Goal: Transaction & Acquisition: Purchase product/service

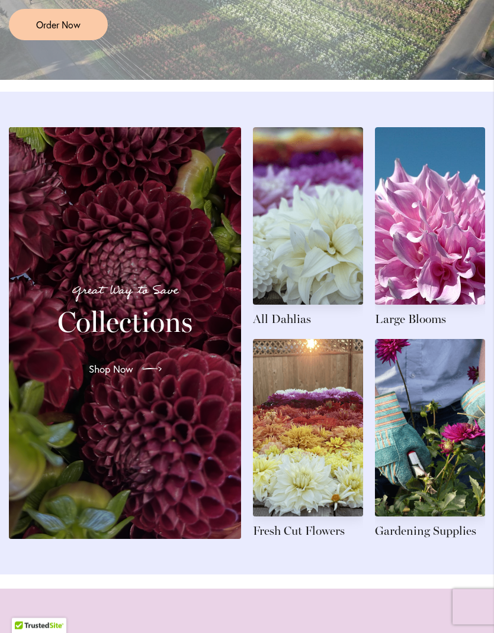
scroll to position [1209, 0]
click at [313, 287] on link at bounding box center [308, 227] width 110 height 200
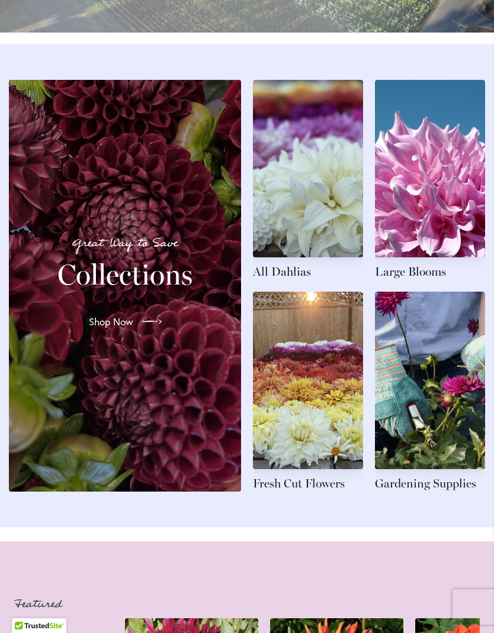
click at [307, 227] on link at bounding box center [308, 180] width 110 height 200
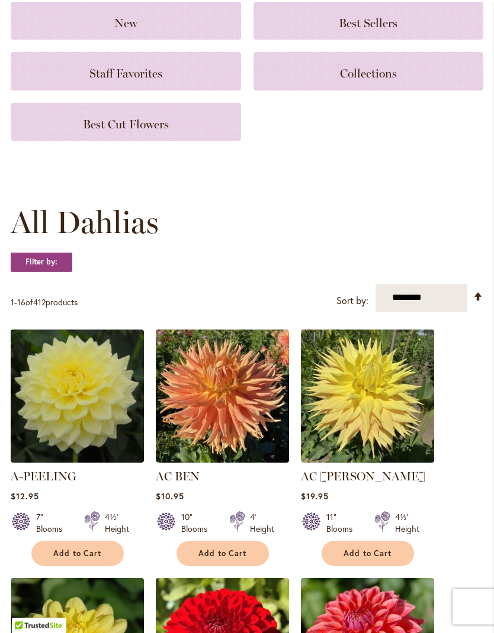
scroll to position [155, 0]
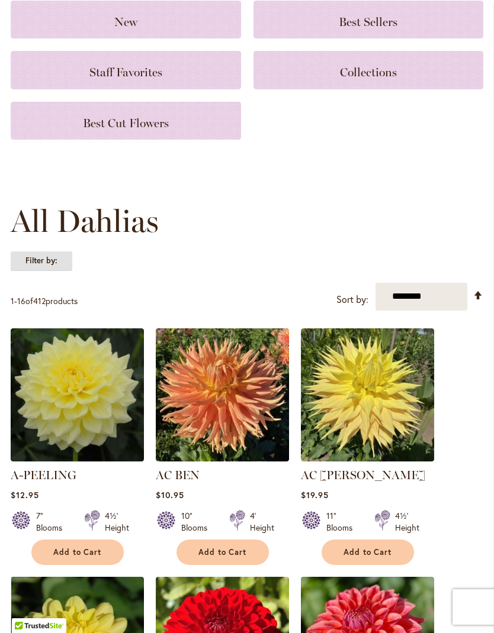
click at [52, 269] on strong "Filter by:" at bounding box center [42, 261] width 62 height 20
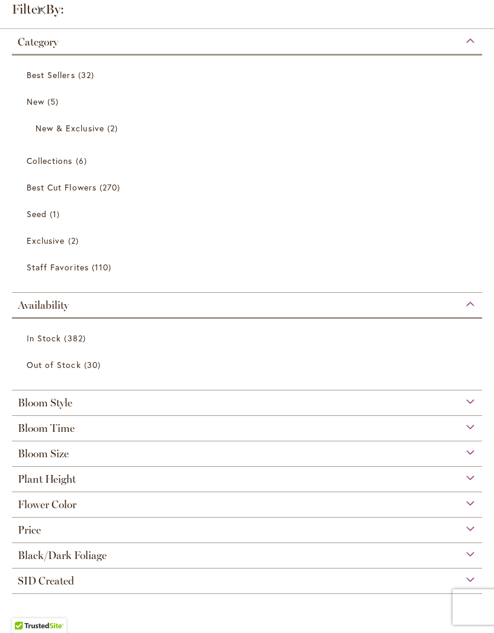
click at [469, 402] on div "Bloom Style" at bounding box center [247, 400] width 470 height 19
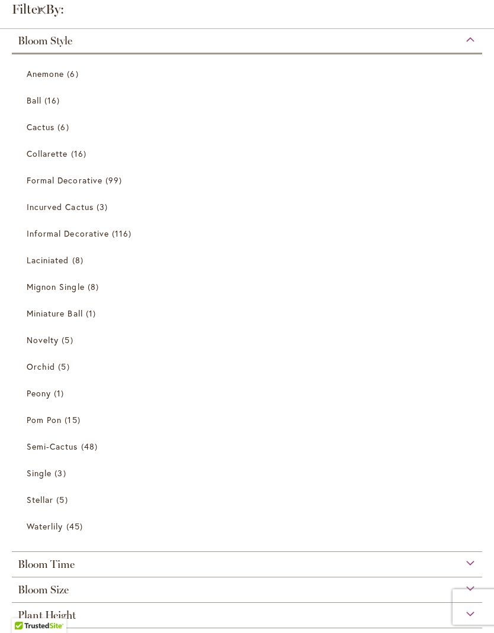
click at [77, 186] on span "Formal Decorative" at bounding box center [65, 180] width 76 height 11
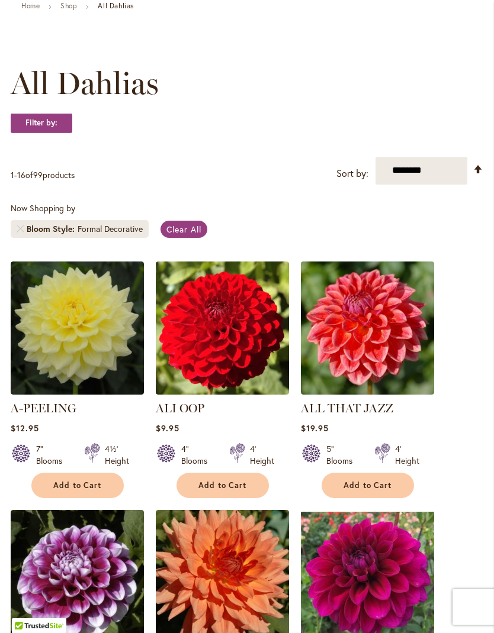
scroll to position [130, 0]
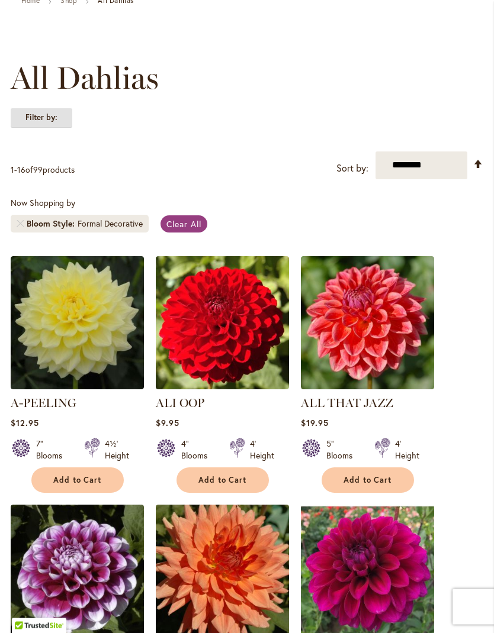
click at [54, 128] on strong "Filter by:" at bounding box center [42, 118] width 62 height 20
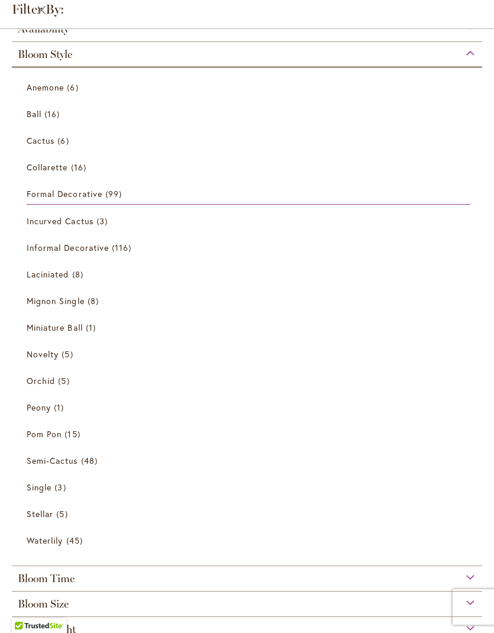
scroll to position [39, 0]
click at [63, 169] on span "Collarette" at bounding box center [47, 166] width 41 height 11
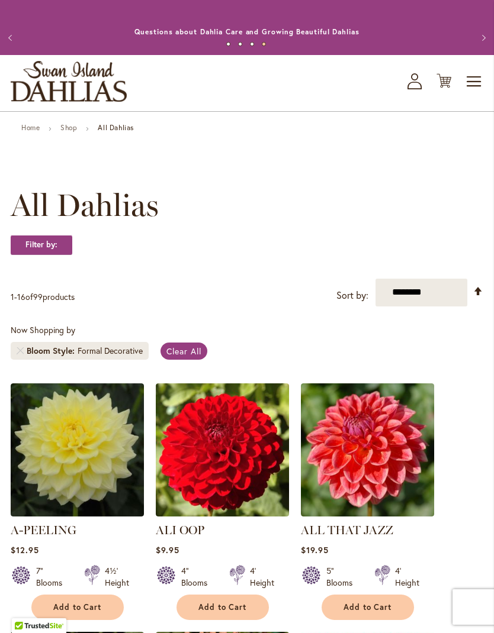
scroll to position [3, 0]
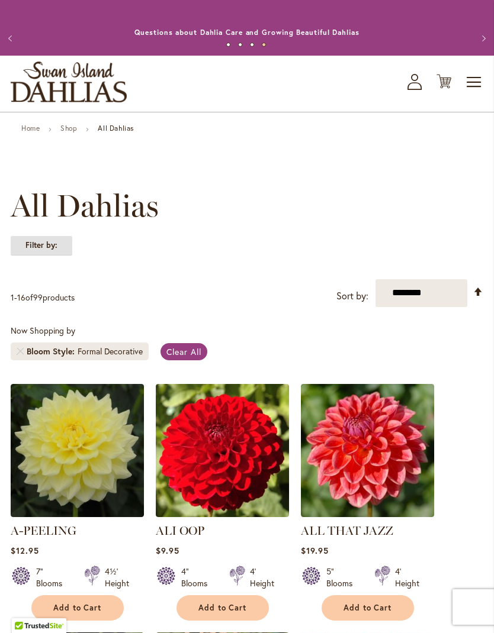
click at [51, 256] on strong "Filter by:" at bounding box center [42, 246] width 62 height 20
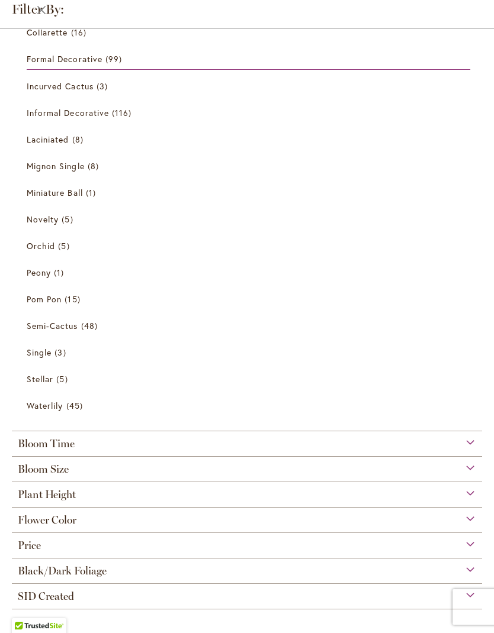
scroll to position [179, 0]
click at [463, 490] on div "Plant Height" at bounding box center [247, 491] width 470 height 19
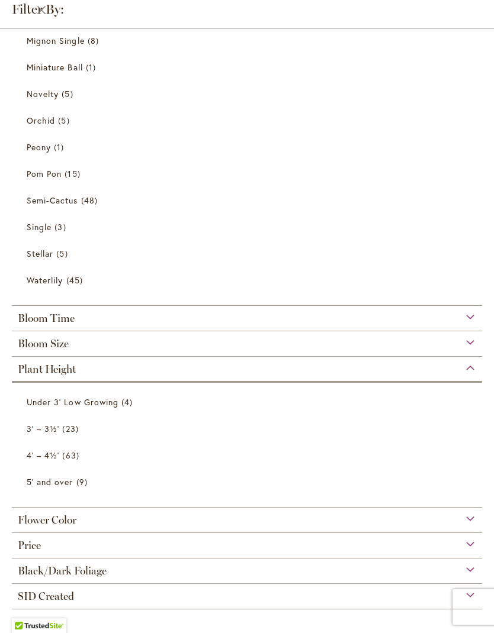
scroll to position [305, 0]
click at [52, 453] on span "4' – 4½'" at bounding box center [43, 455] width 33 height 11
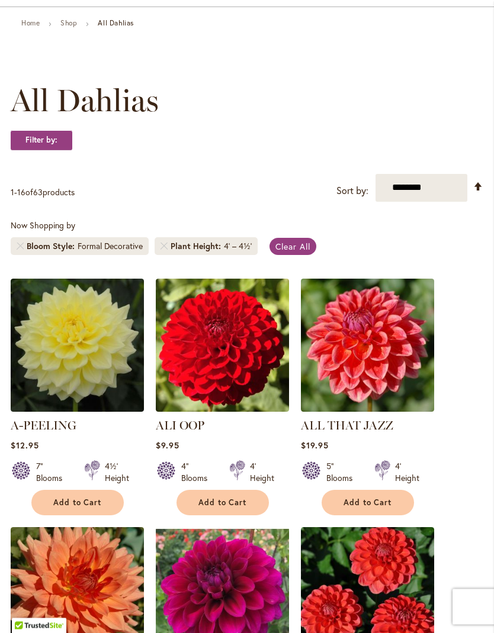
scroll to position [108, 0]
click at [39, 150] on strong "Filter by:" at bounding box center [42, 140] width 62 height 20
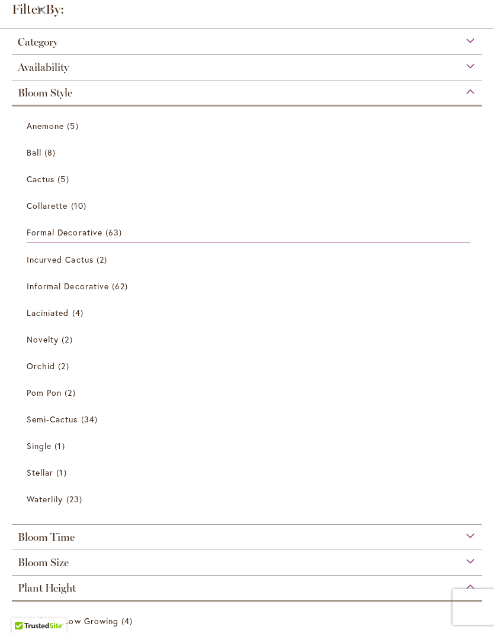
click at [170, 562] on div "Bloom Size" at bounding box center [247, 560] width 470 height 19
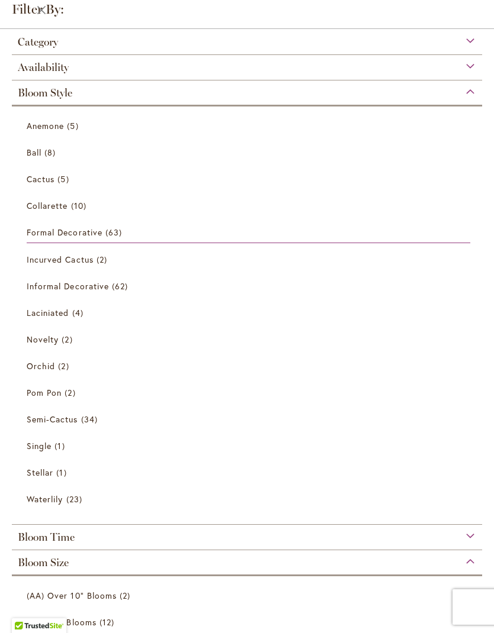
scroll to position [304, 0]
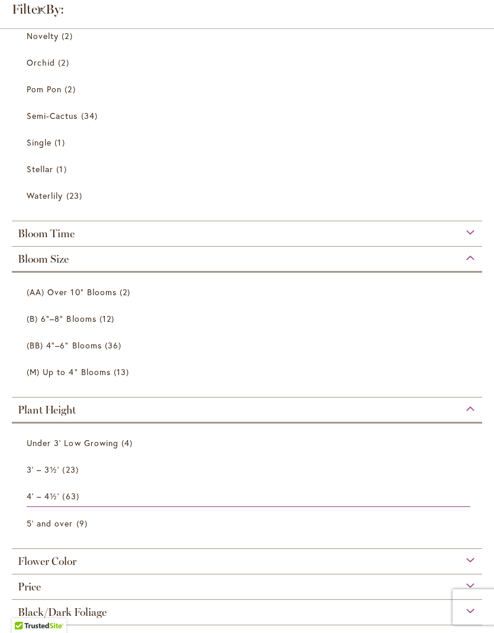
click at [102, 294] on span "(AA) Over 10" Blooms" at bounding box center [72, 292] width 90 height 11
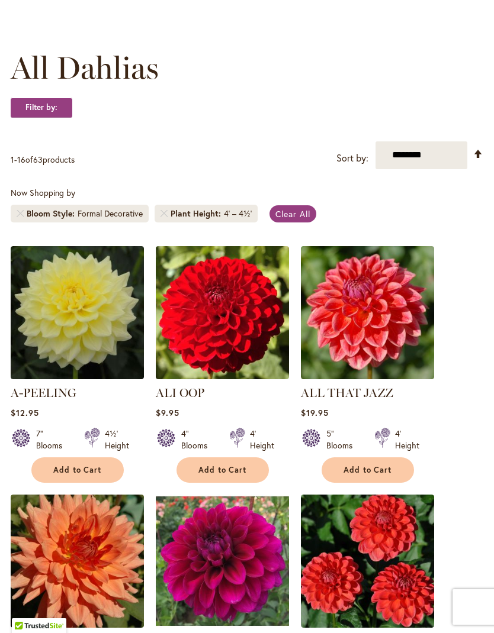
scroll to position [118, 0]
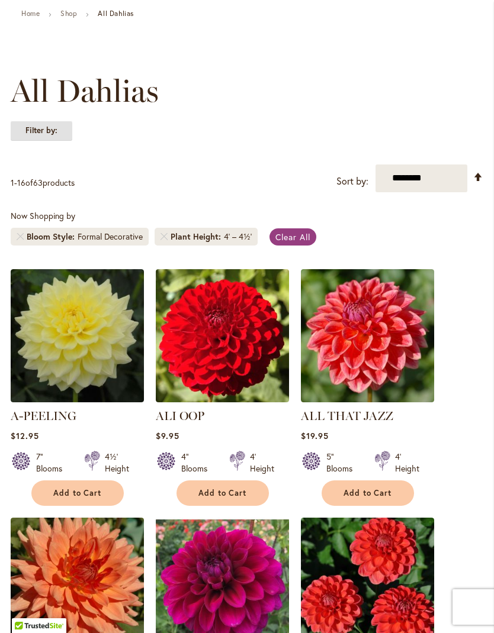
click at [57, 141] on strong "Filter by:" at bounding box center [42, 131] width 62 height 20
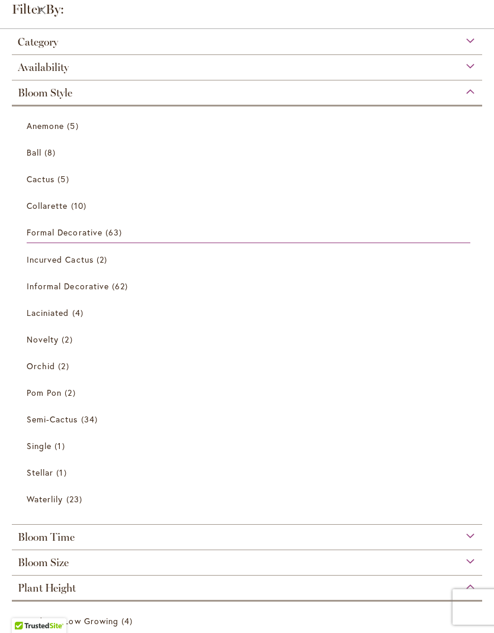
click at [63, 567] on span "Bloom Size" at bounding box center [43, 562] width 51 height 13
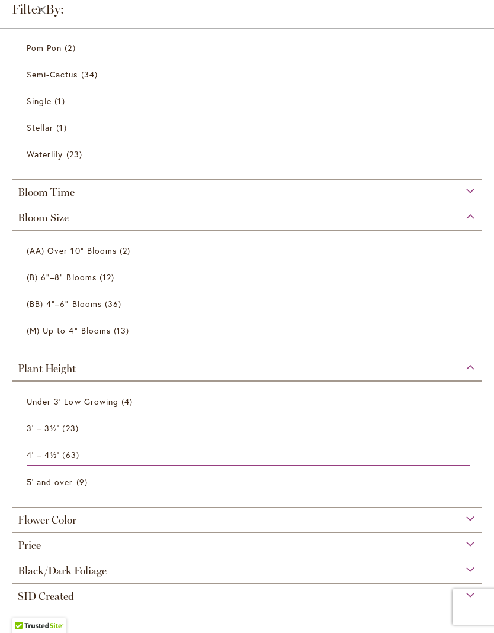
scroll to position [33, 0]
click at [340, 514] on div "Flower Color" at bounding box center [247, 517] width 470 height 19
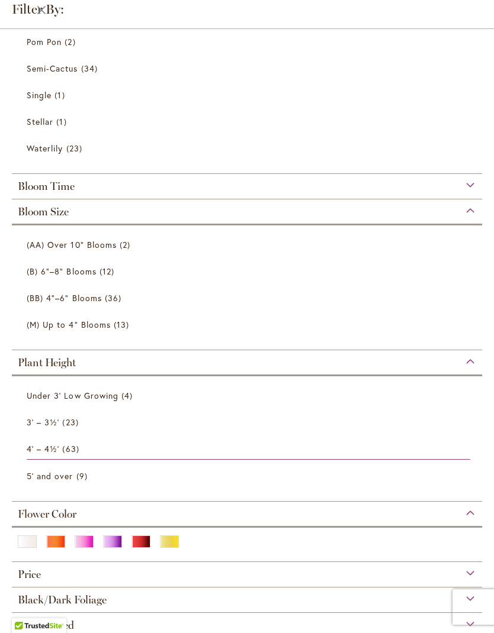
click at [70, 275] on span "(B) 6"–8" Blooms" at bounding box center [62, 271] width 70 height 11
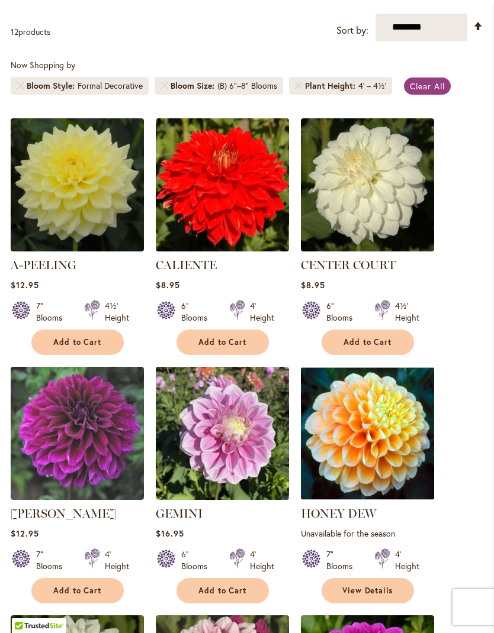
scroll to position [266, 0]
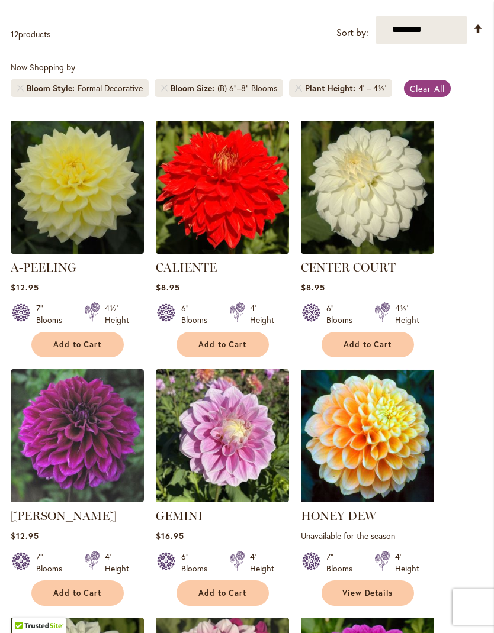
click at [81, 441] on img at bounding box center [77, 435] width 133 height 133
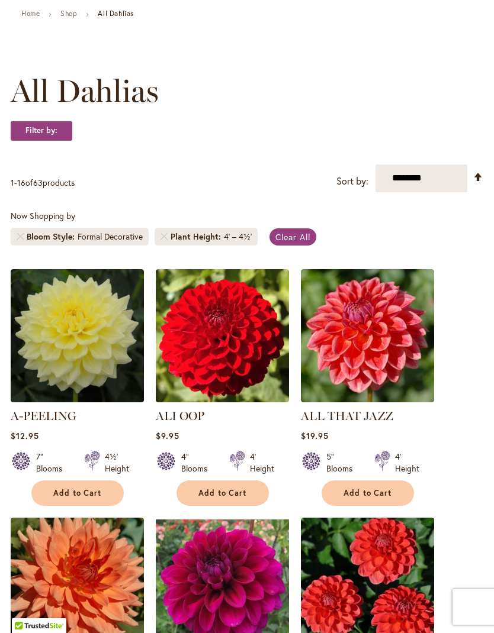
scroll to position [118, 0]
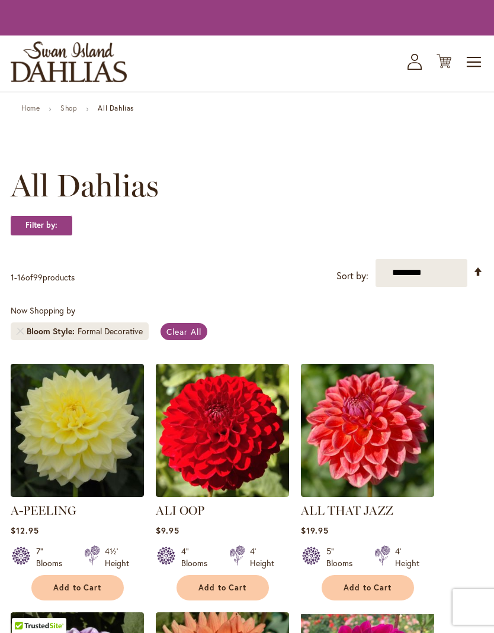
scroll to position [3, 0]
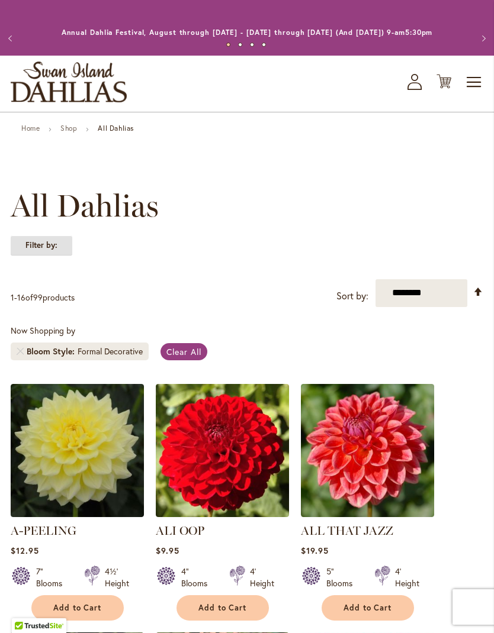
click at [39, 255] on strong "Filter by:" at bounding box center [42, 246] width 62 height 20
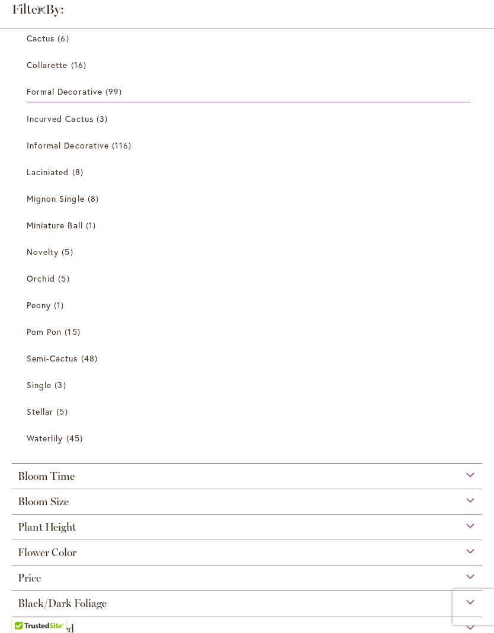
scroll to position [150, 0]
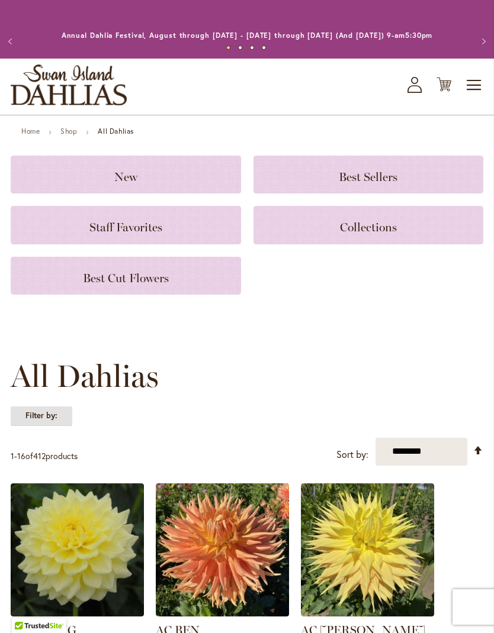
click at [50, 426] on strong "Filter by:" at bounding box center [42, 416] width 62 height 20
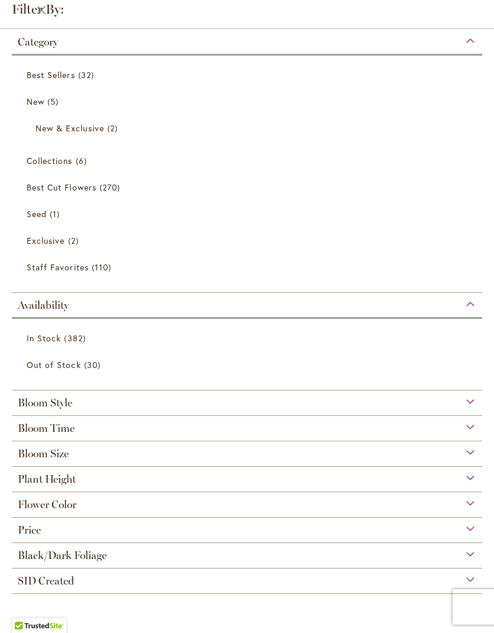
click at [170, 456] on div "Bloom Size" at bounding box center [247, 451] width 470 height 19
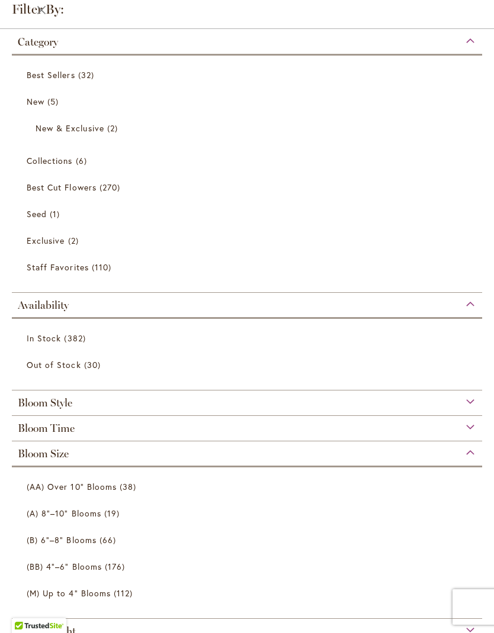
click at [79, 519] on span "(A) 8"–10" Blooms" at bounding box center [64, 513] width 75 height 11
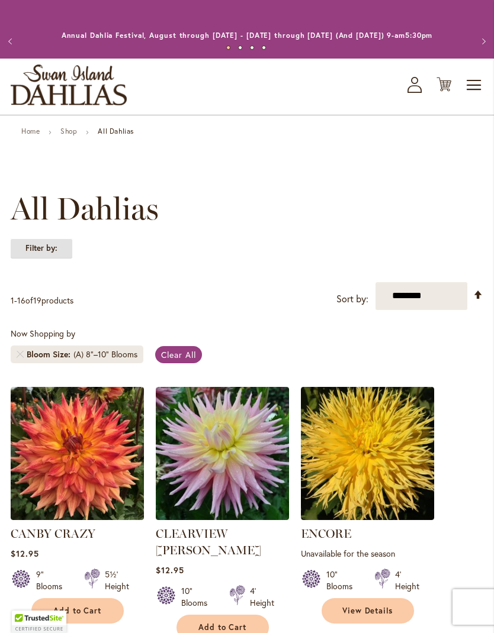
click at [39, 259] on strong "Filter by:" at bounding box center [42, 249] width 62 height 20
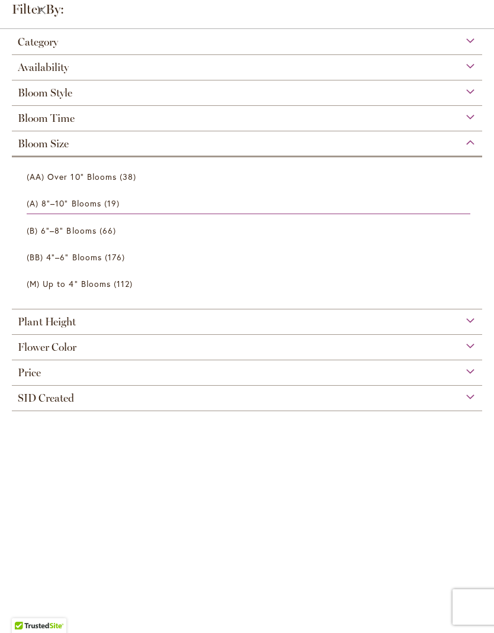
click at [355, 120] on div "Bloom Time" at bounding box center [247, 115] width 470 height 19
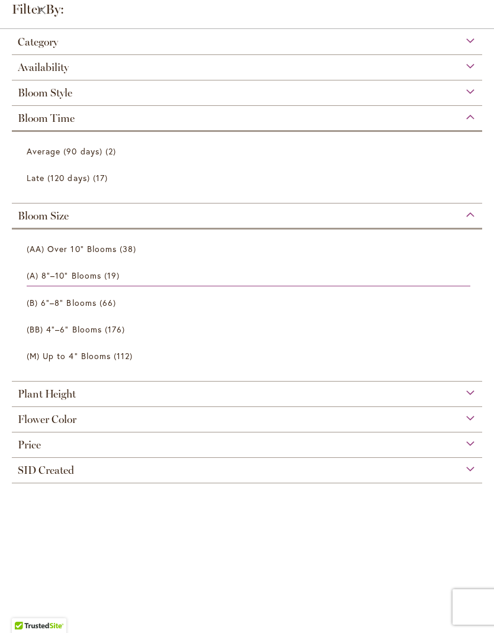
click at [78, 153] on span "Average (90 days)" at bounding box center [65, 151] width 76 height 11
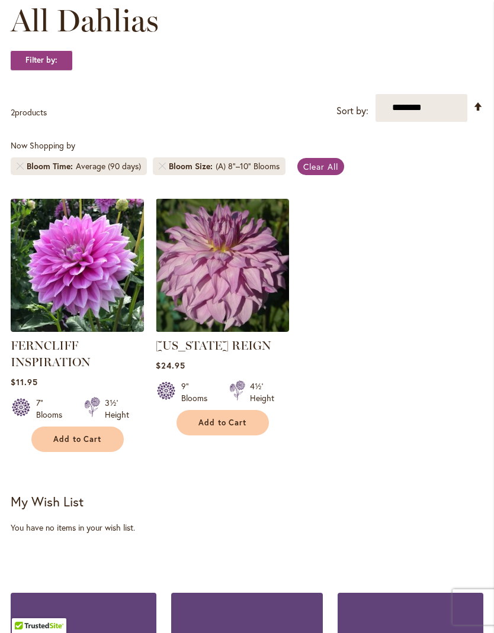
scroll to position [199, 0]
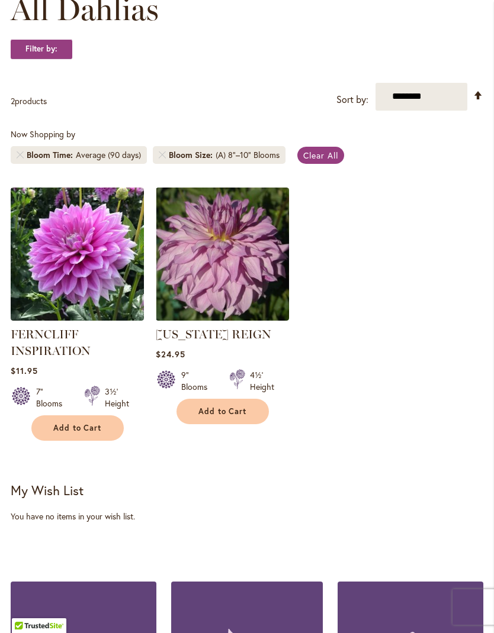
click at [221, 274] on img at bounding box center [222, 254] width 133 height 133
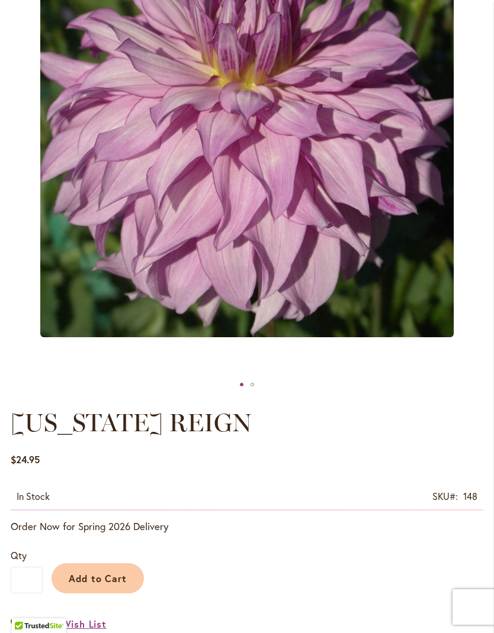
scroll to position [240, 0]
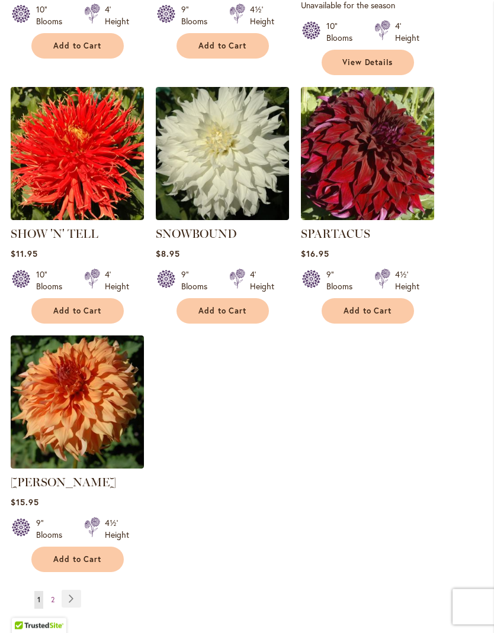
scroll to position [1361, 0]
click at [79, 590] on link "Page Next" at bounding box center [72, 599] width 20 height 18
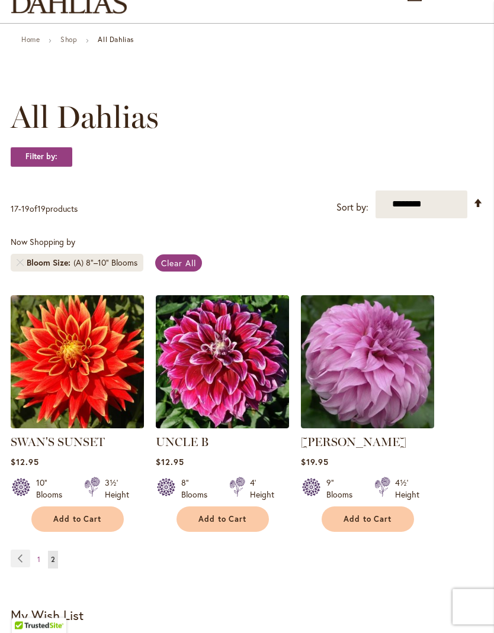
scroll to position [92, 0]
click at [229, 374] on img at bounding box center [222, 361] width 133 height 133
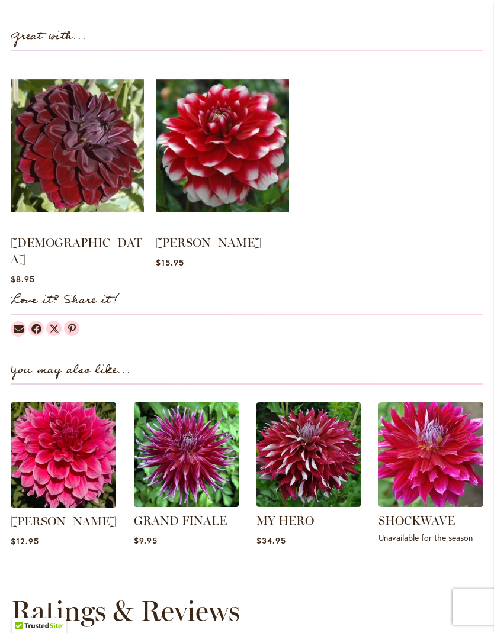
scroll to position [1069, 0]
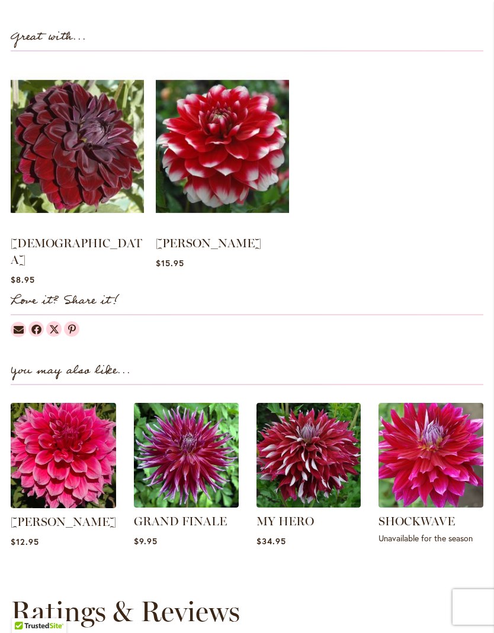
click at [62, 447] on img at bounding box center [63, 455] width 105 height 105
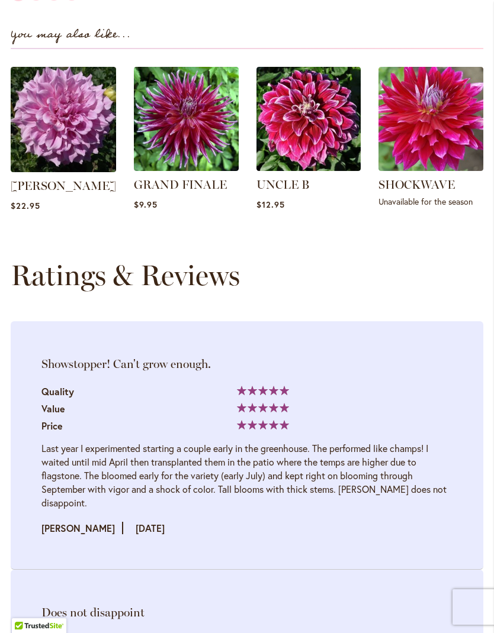
scroll to position [1402, 0]
